Goal: Transaction & Acquisition: Download file/media

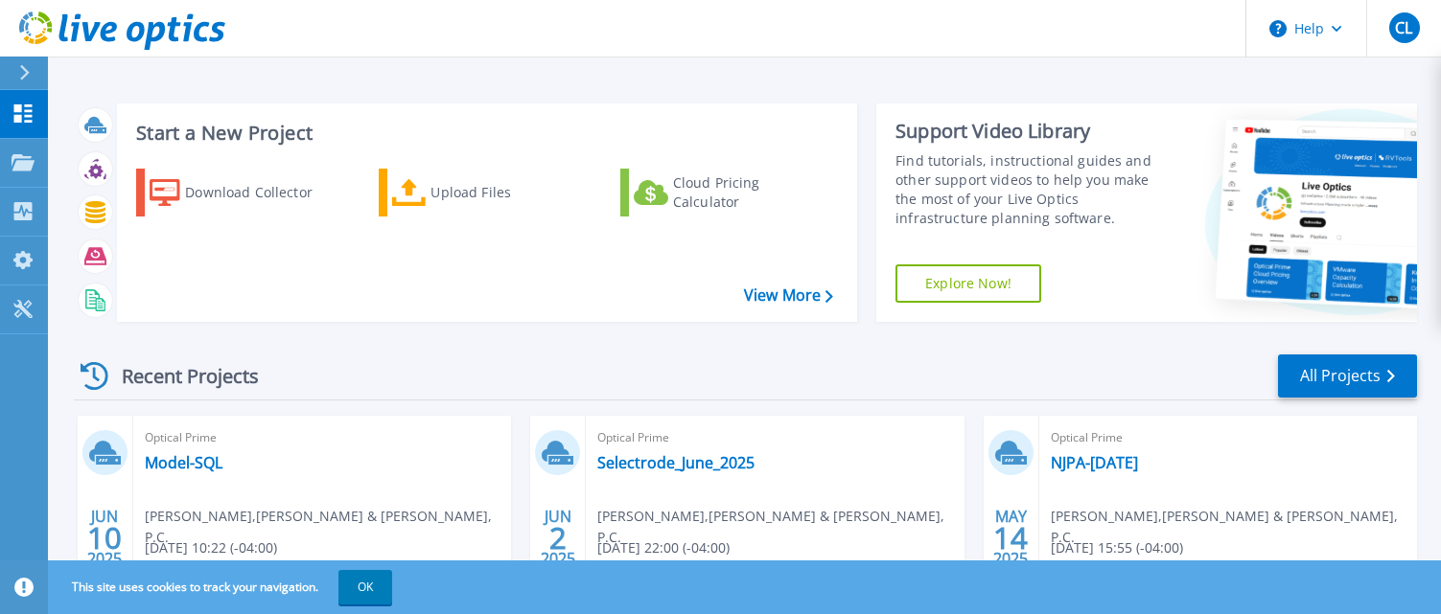
click at [571, 28] on header "Help CL End User [PERSON_NAME] [PERSON_NAME][EMAIL_ADDRESS][DOMAIN_NAME] [PERSO…" at bounding box center [720, 29] width 1441 height 58
click at [241, 188] on div "Download Collector" at bounding box center [261, 192] width 153 height 38
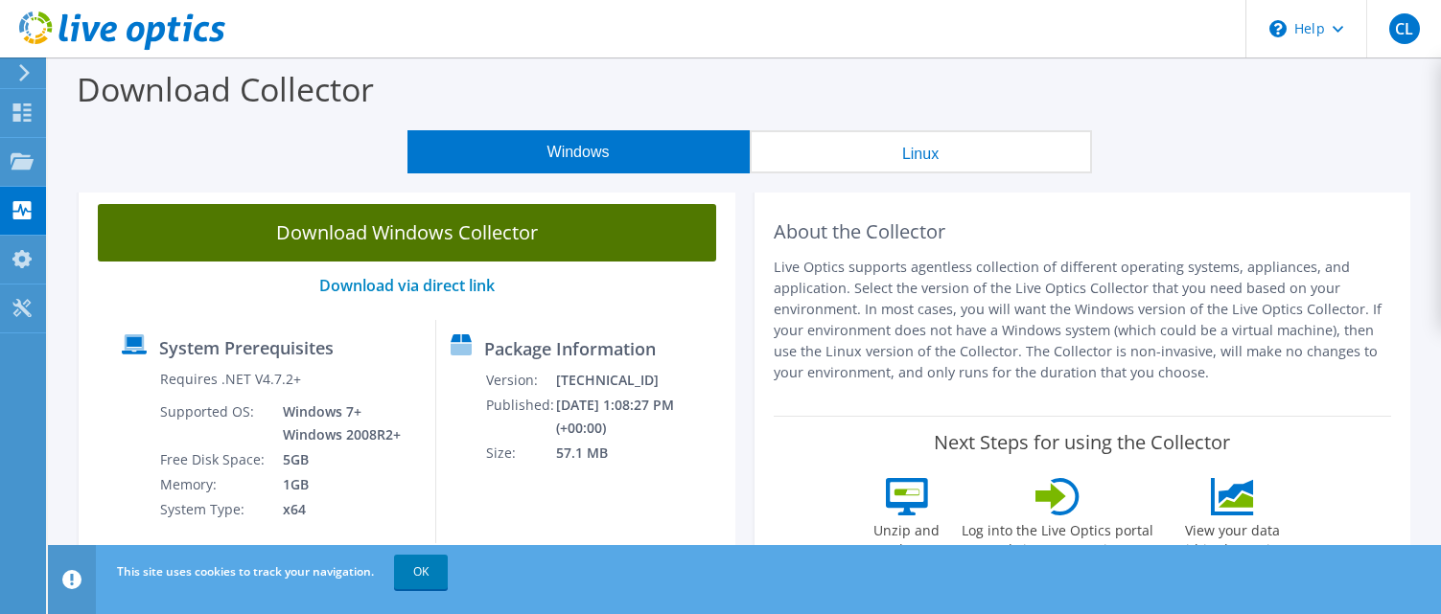
click at [426, 244] on link "Download Windows Collector" at bounding box center [407, 233] width 618 height 58
